Goal: Task Accomplishment & Management: Complete application form

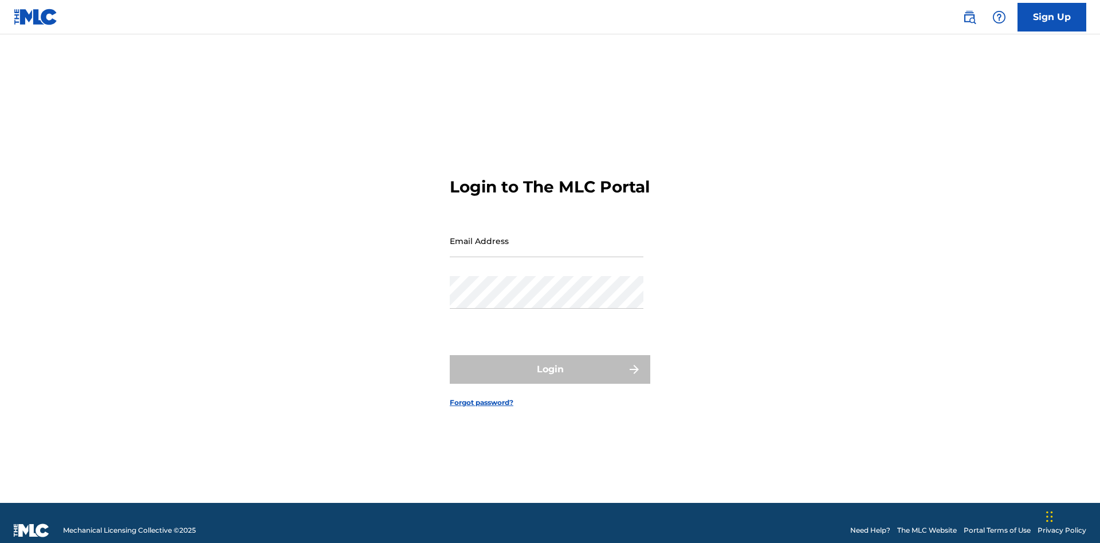
scroll to position [15, 0]
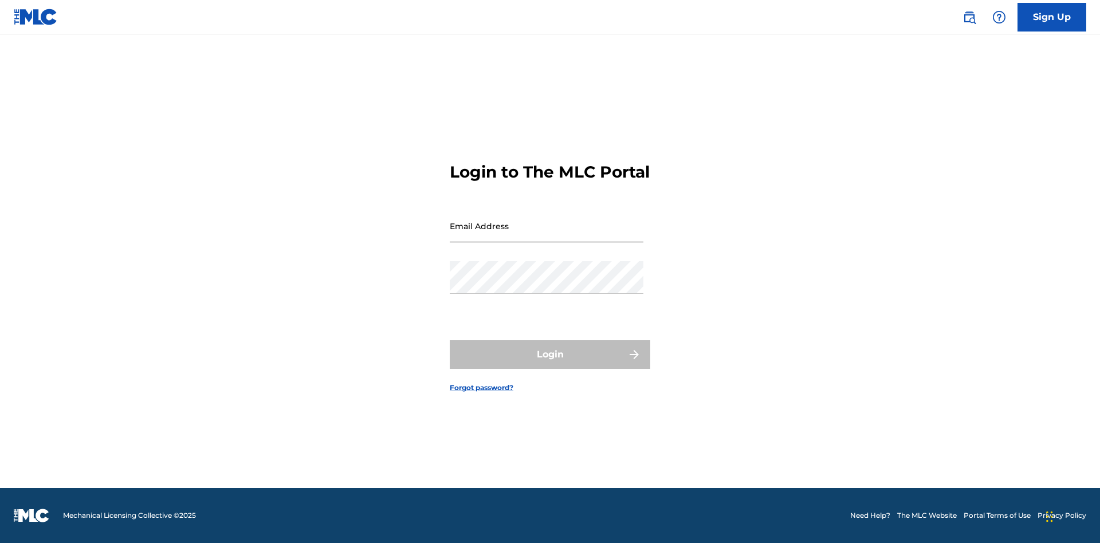
click at [547, 236] on input "Email Address" at bounding box center [547, 226] width 194 height 33
type input "[EMAIL_ADDRESS][DOMAIN_NAME]"
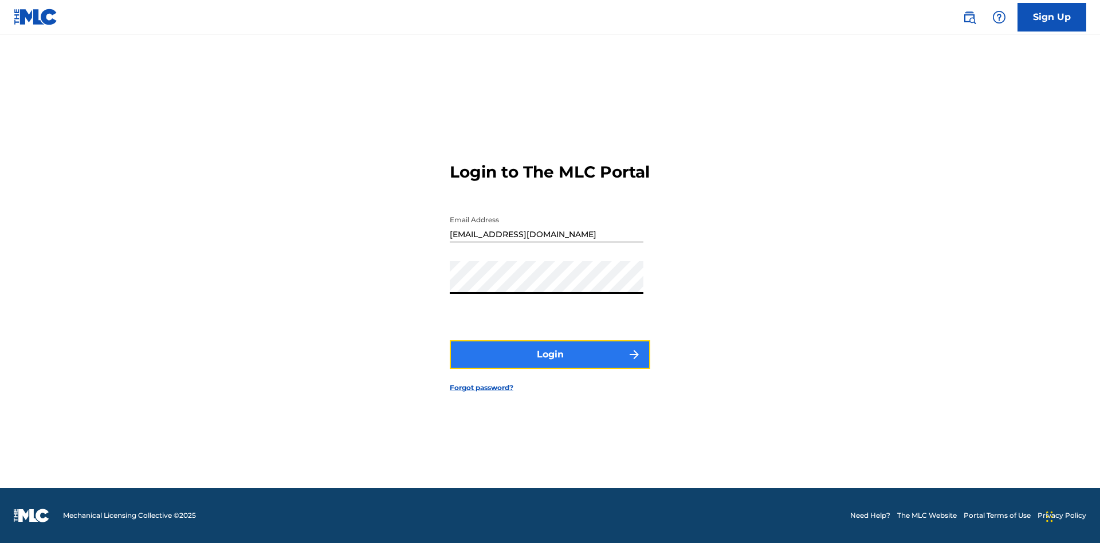
click at [550, 364] on button "Login" at bounding box center [550, 354] width 201 height 29
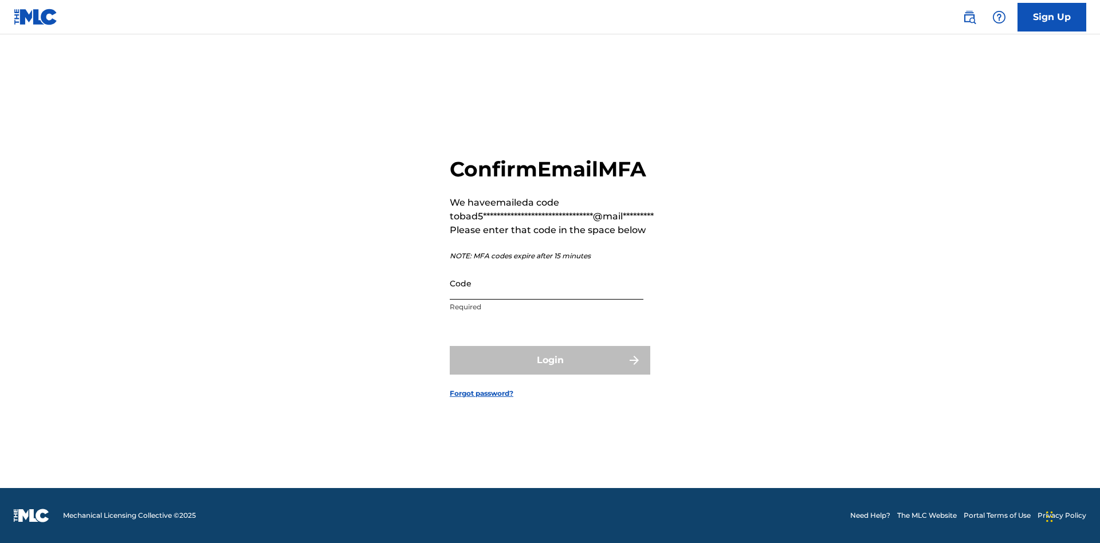
click at [547, 283] on input "Code" at bounding box center [547, 283] width 194 height 33
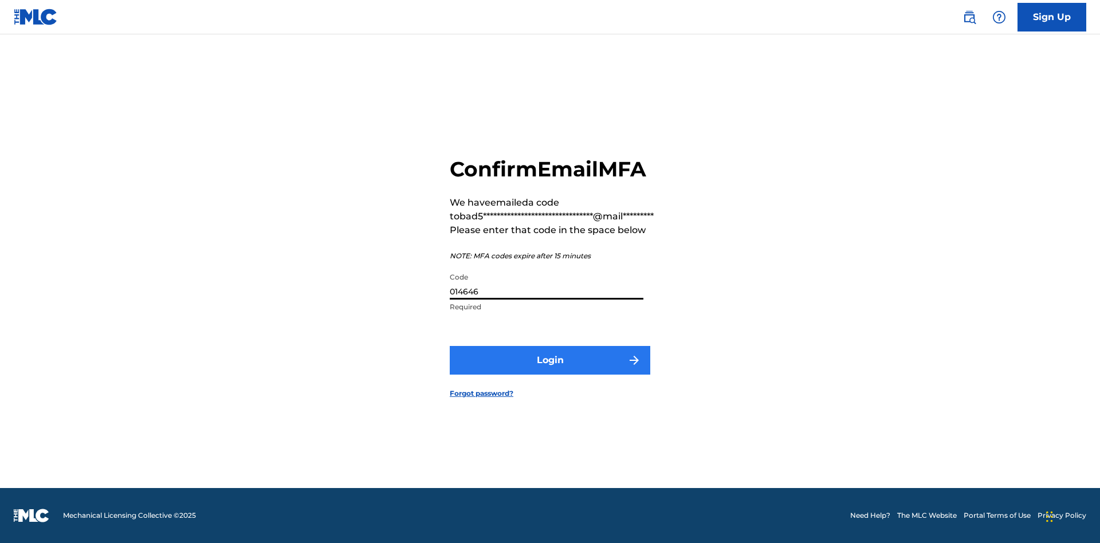
type input "014646"
click at [550, 360] on button "Login" at bounding box center [550, 360] width 201 height 29
